Goal: Transaction & Acquisition: Purchase product/service

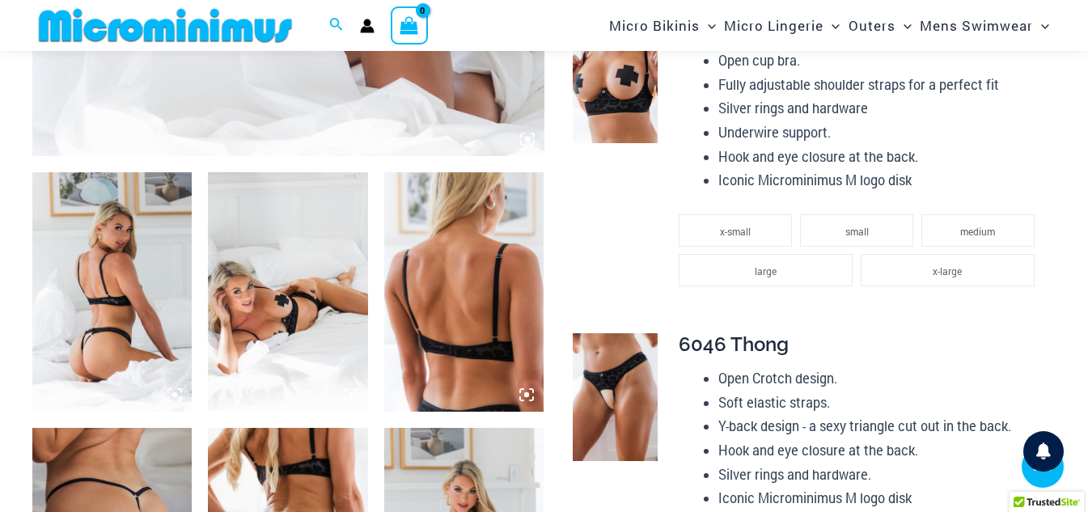
scroll to position [795, 0]
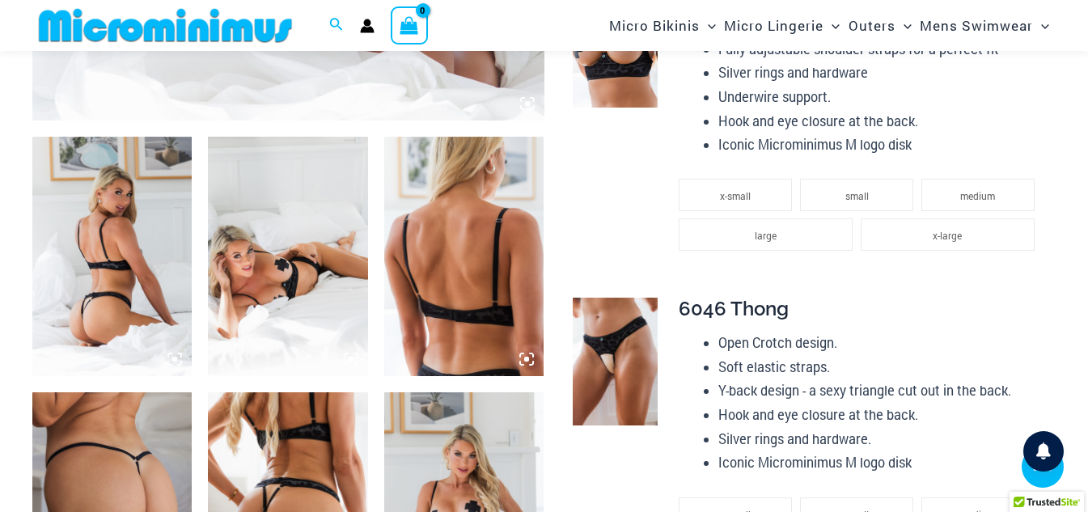
type input "**********"
click at [151, 235] on img at bounding box center [111, 256] width 159 height 239
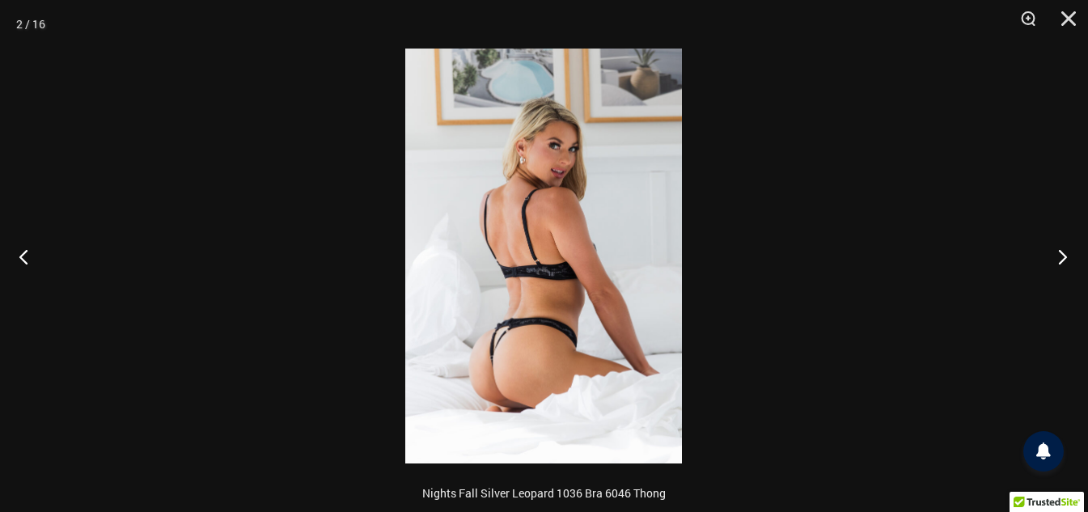
click at [1068, 275] on button "Next" at bounding box center [1058, 256] width 61 height 81
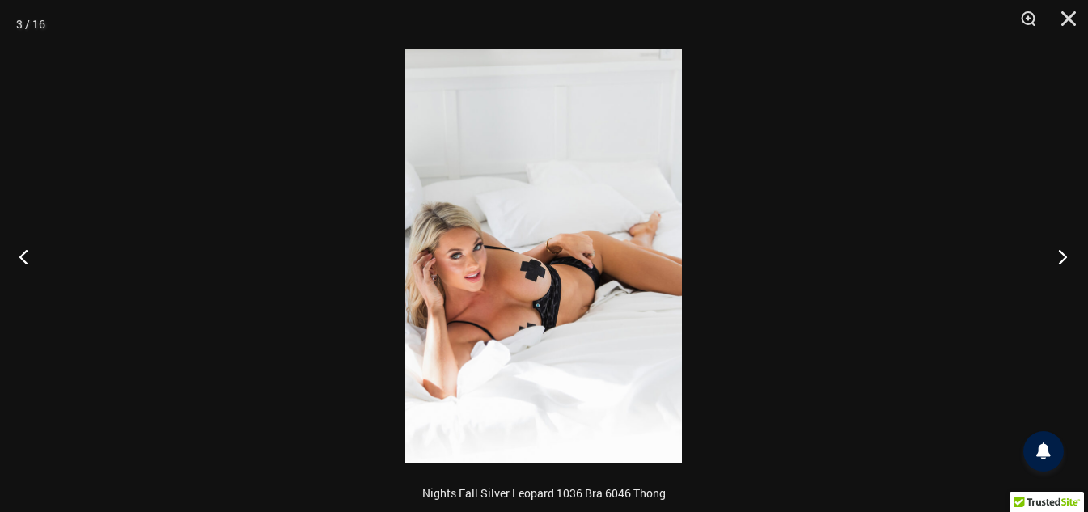
click at [1068, 275] on button "Next" at bounding box center [1058, 256] width 61 height 81
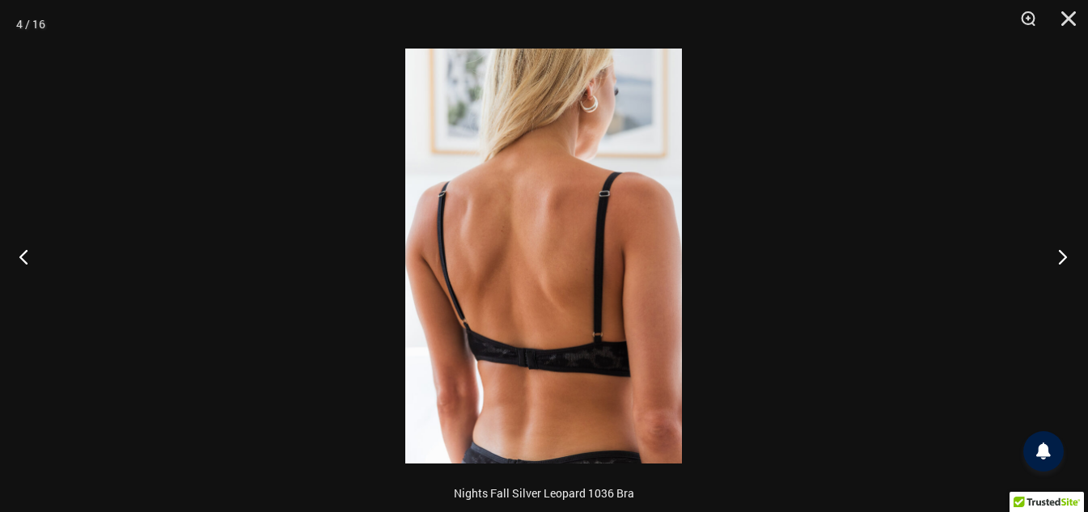
click at [1068, 275] on button "Next" at bounding box center [1058, 256] width 61 height 81
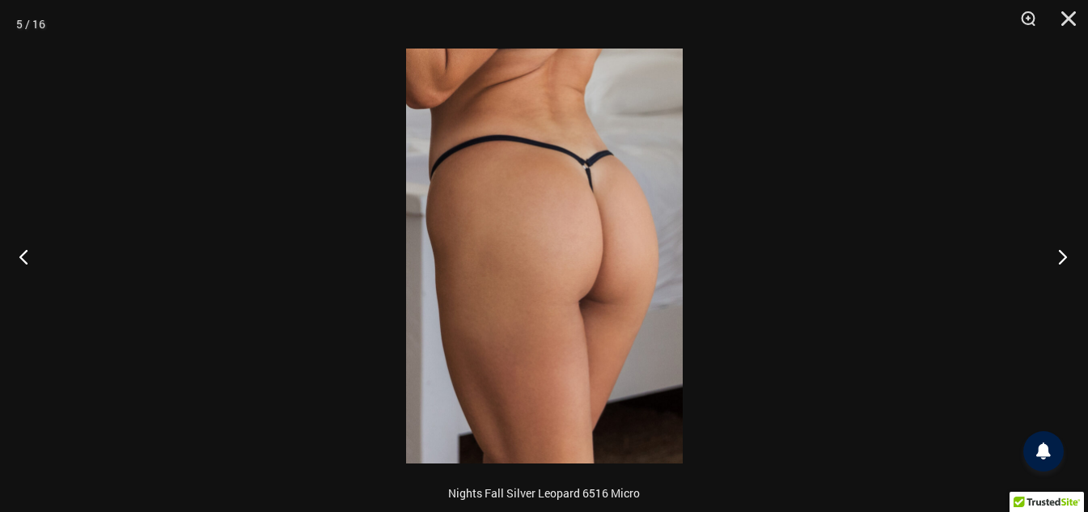
click at [1068, 275] on button "Next" at bounding box center [1058, 256] width 61 height 81
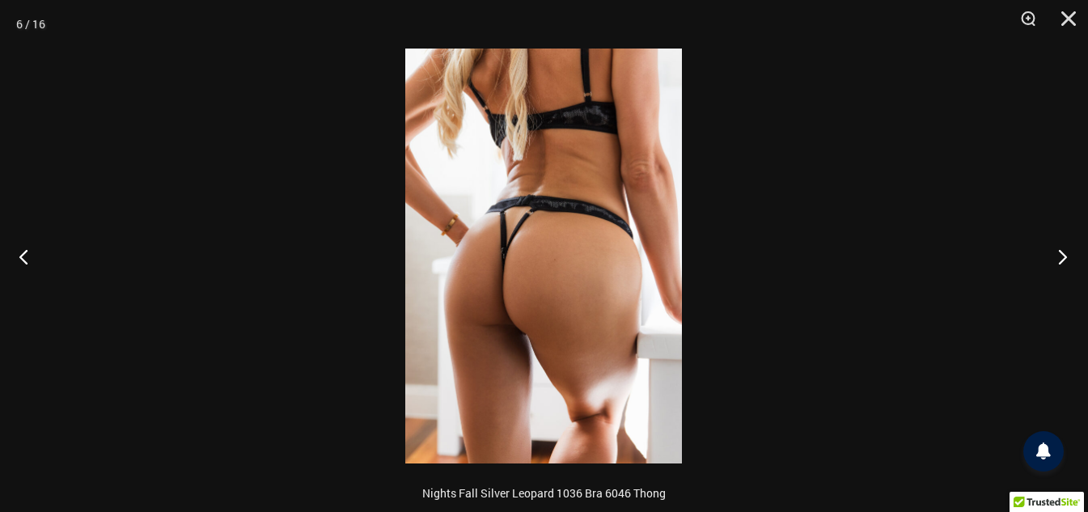
click at [1068, 275] on button "Next" at bounding box center [1058, 256] width 61 height 81
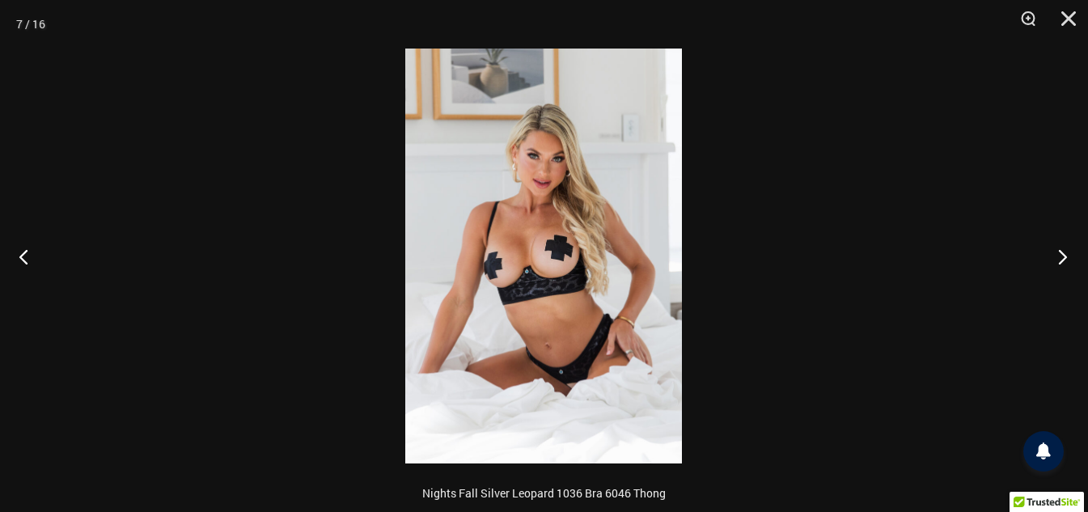
click at [1064, 261] on button "Next" at bounding box center [1058, 256] width 61 height 81
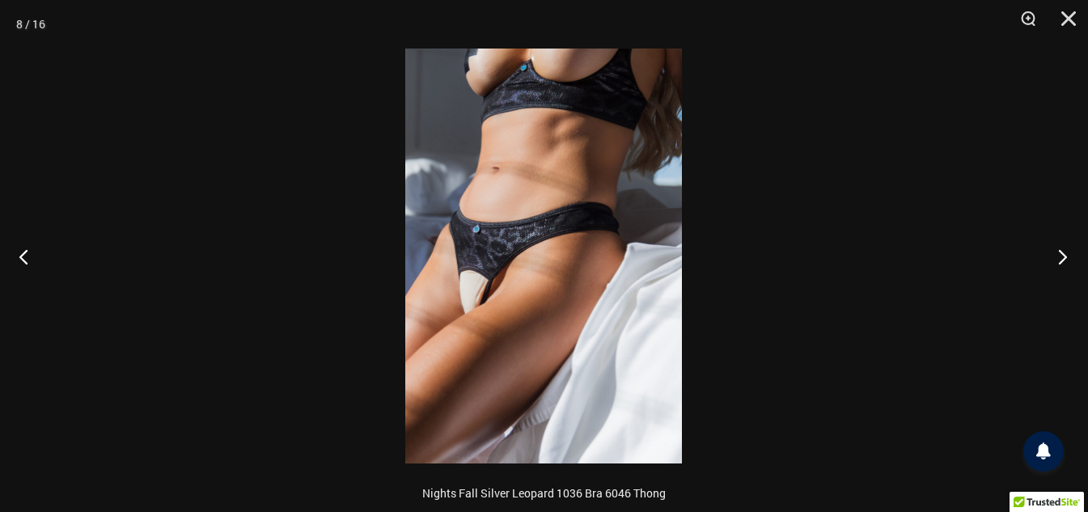
click at [1064, 261] on button "Next" at bounding box center [1058, 256] width 61 height 81
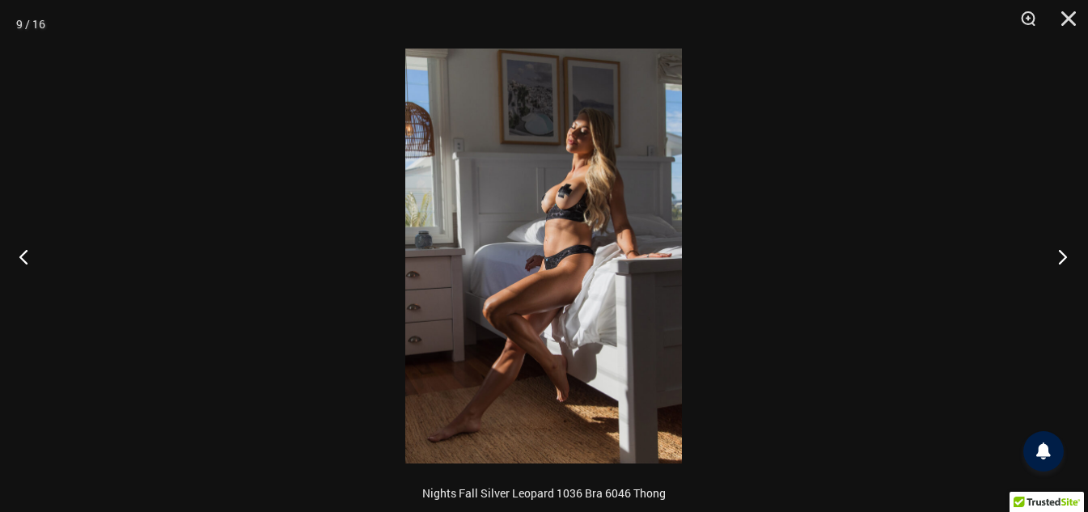
click at [1064, 261] on button "Next" at bounding box center [1058, 256] width 61 height 81
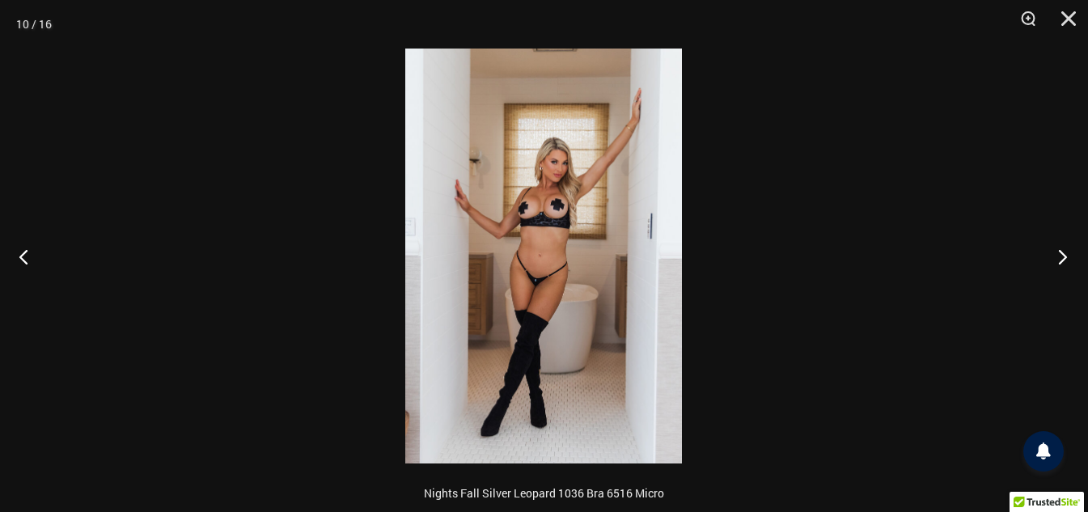
click at [1064, 261] on button "Next" at bounding box center [1058, 256] width 61 height 81
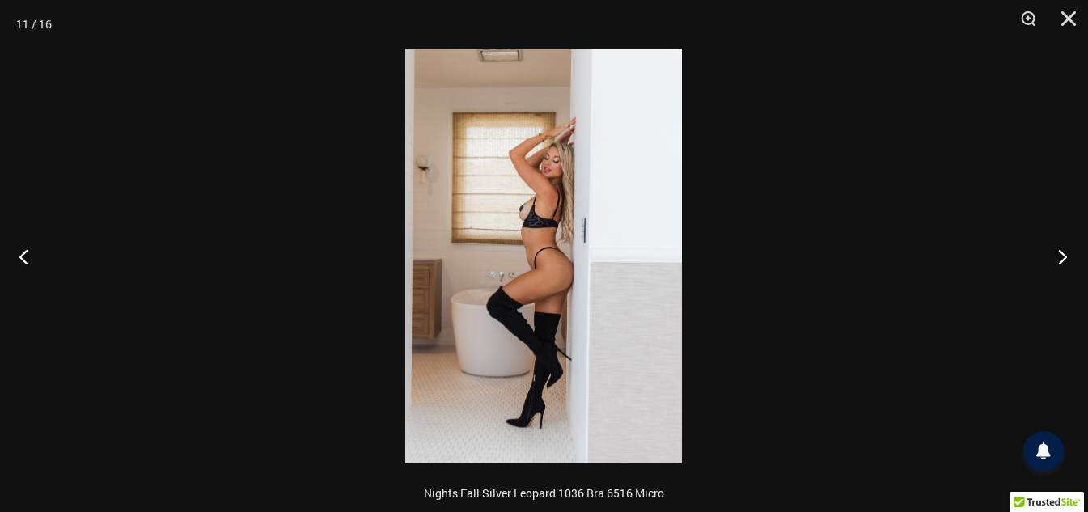
click at [1064, 261] on button "Next" at bounding box center [1058, 256] width 61 height 81
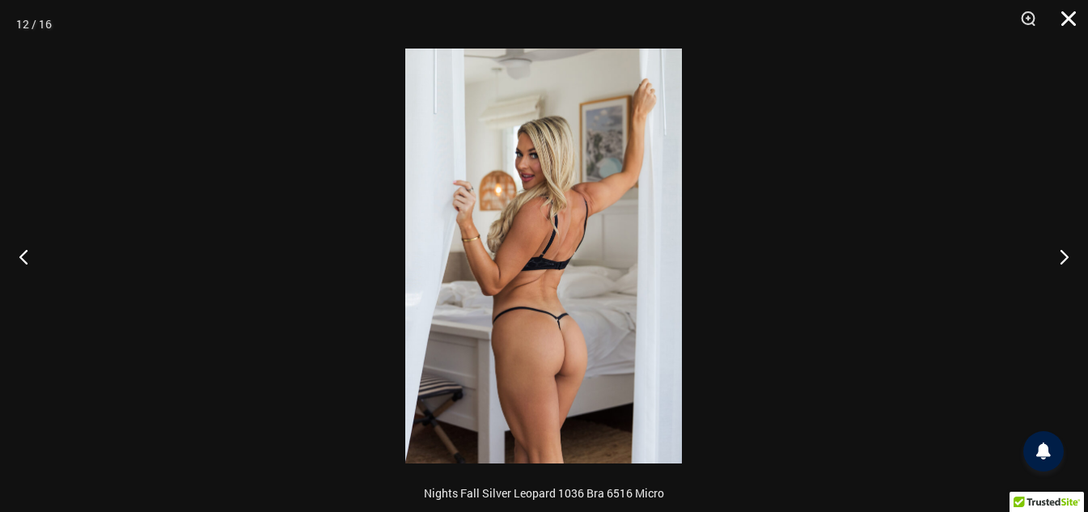
click at [1070, 18] on button "Close" at bounding box center [1063, 24] width 40 height 49
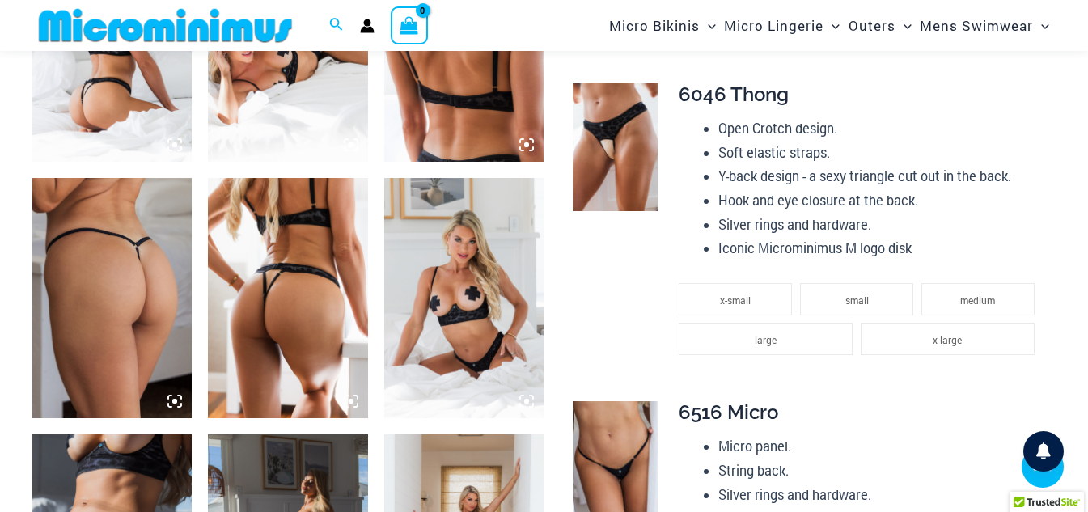
scroll to position [1037, 0]
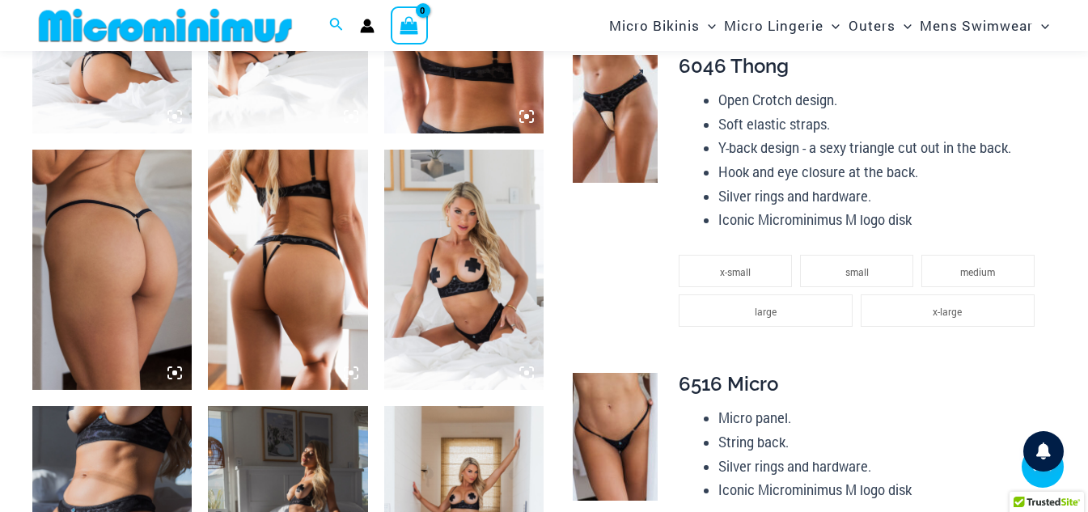
click at [634, 106] on img at bounding box center [615, 119] width 85 height 128
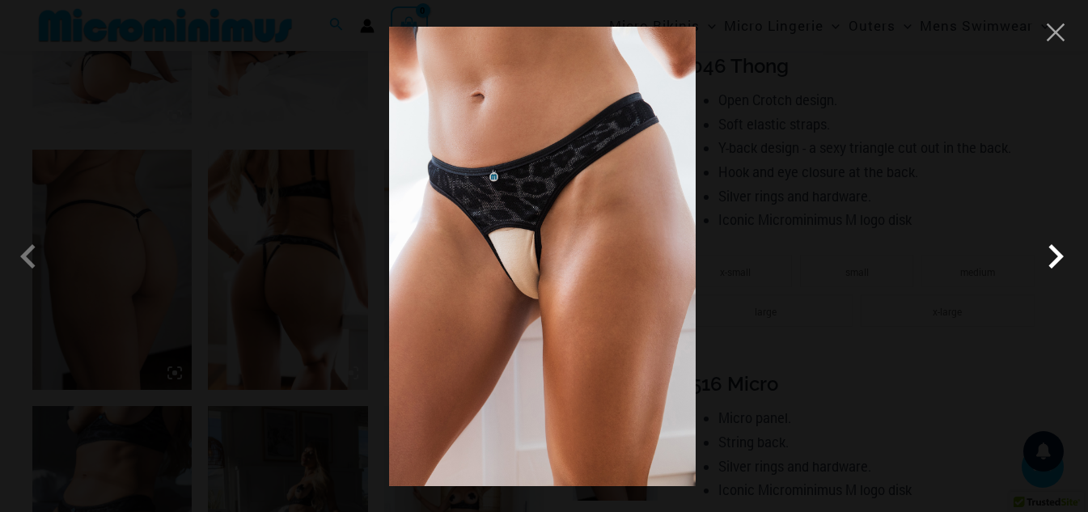
click at [1057, 262] on span at bounding box center [1056, 256] width 49 height 49
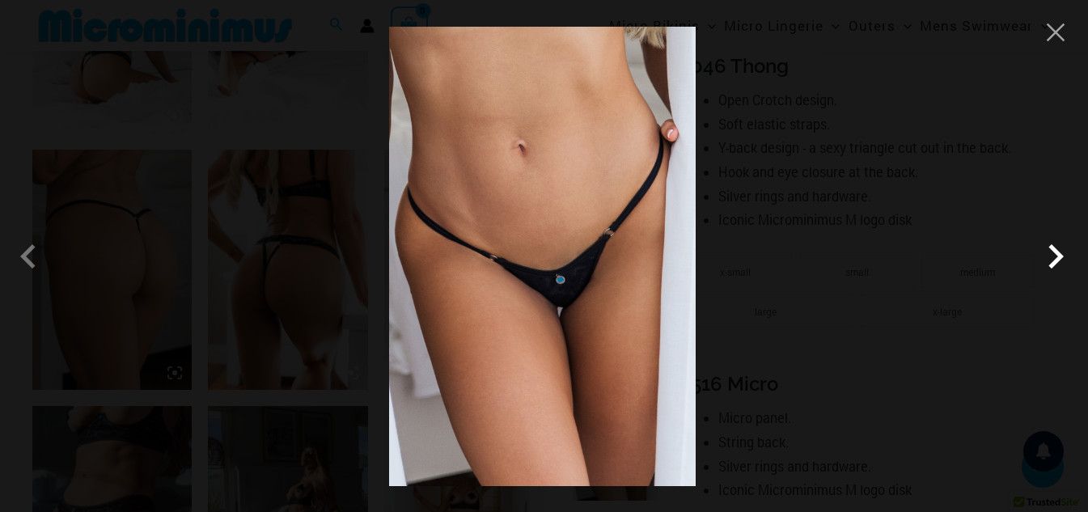
click at [1057, 262] on span at bounding box center [1056, 256] width 49 height 49
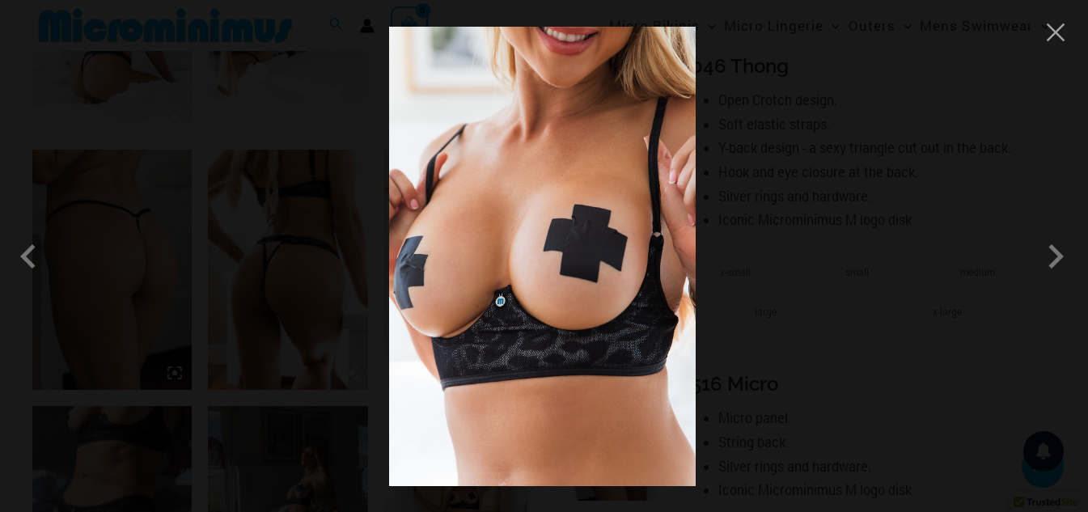
click at [286, 246] on div at bounding box center [544, 256] width 1088 height 512
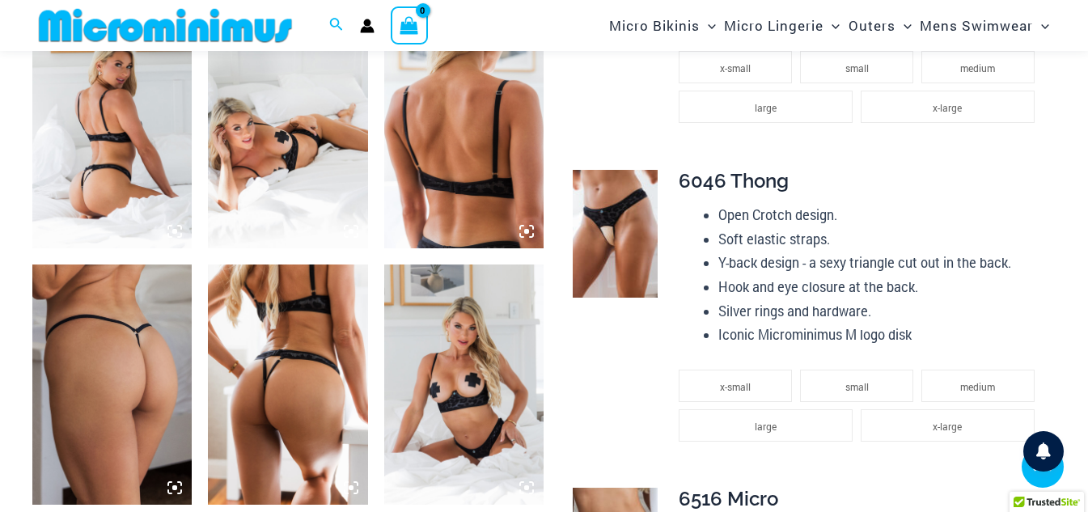
scroll to position [875, 0]
